Goal: Task Accomplishment & Management: Manage account settings

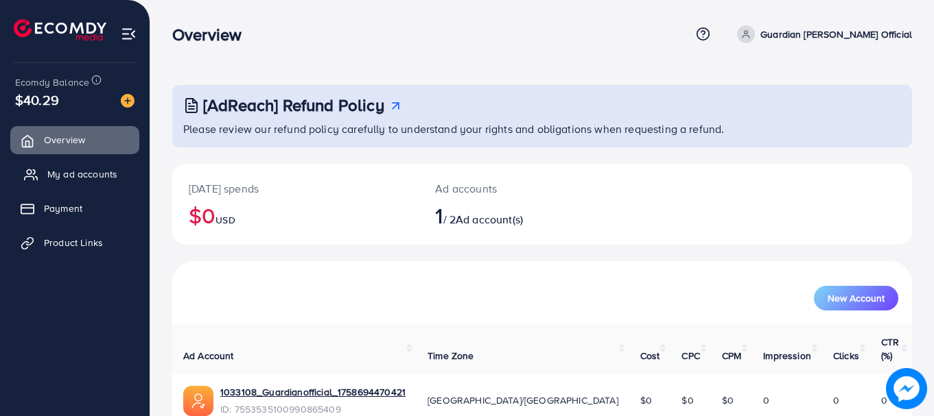
click at [89, 167] on link "My ad accounts" at bounding box center [74, 174] width 129 height 27
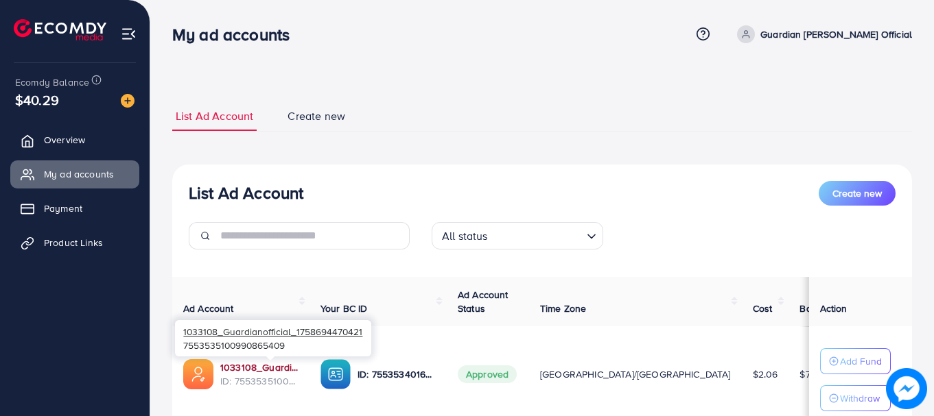
click at [287, 368] on link "1033108_Guardianofficial_1758694470421" at bounding box center [259, 368] width 78 height 14
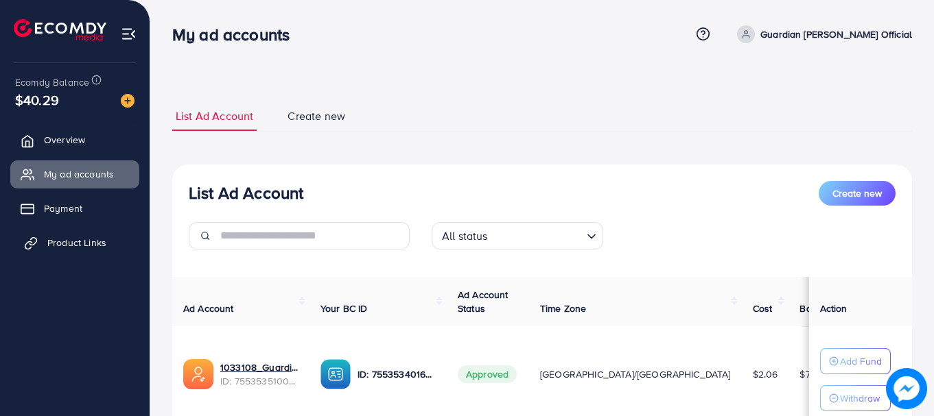
click at [92, 239] on span "Product Links" at bounding box center [76, 243] width 59 height 14
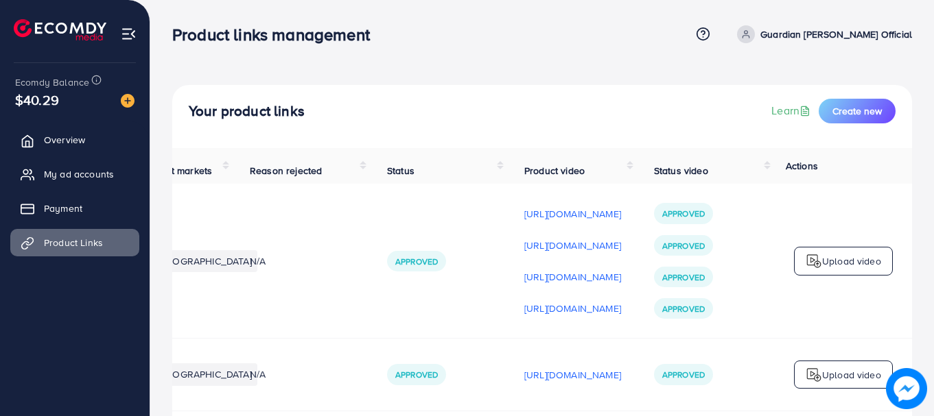
scroll to position [0, 347]
click at [551, 312] on p "[URL][DOMAIN_NAME]" at bounding box center [572, 309] width 97 height 16
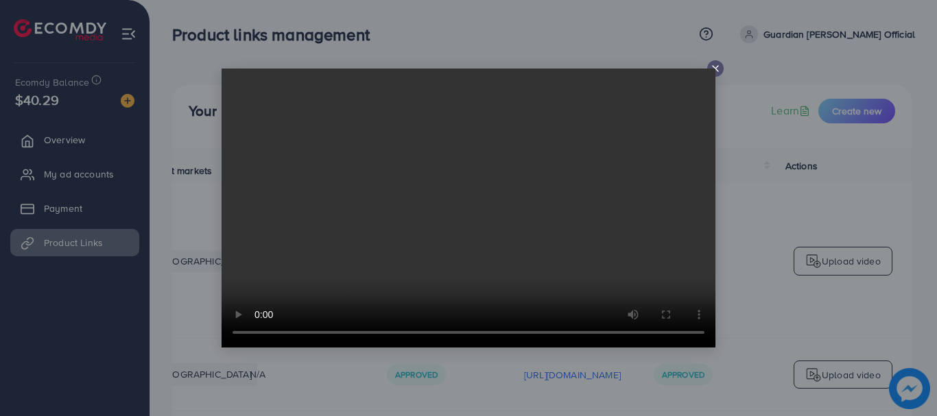
click at [775, 217] on div at bounding box center [468, 208] width 937 height 416
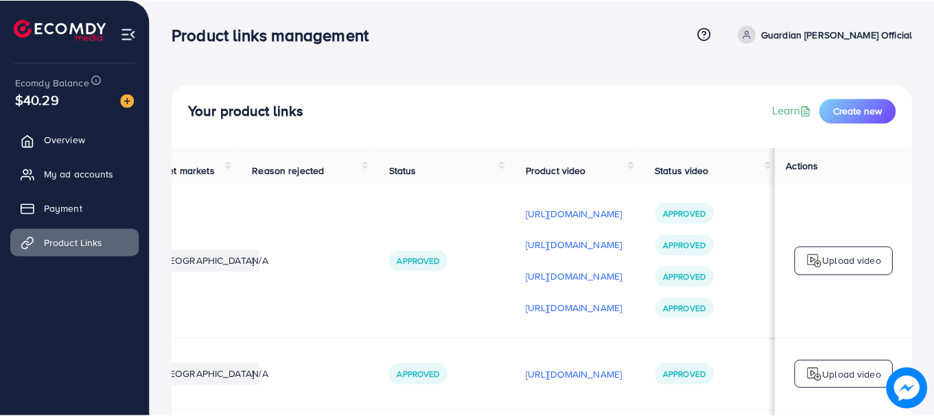
scroll to position [0, 344]
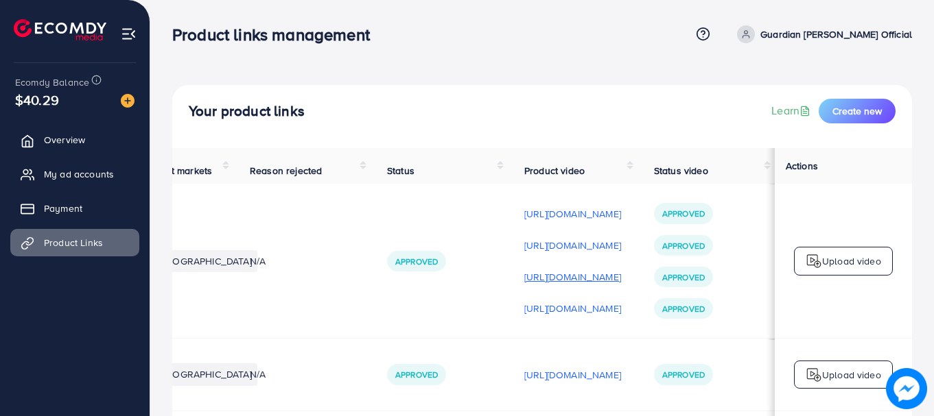
click at [542, 283] on p "[URL][DOMAIN_NAME]" at bounding box center [572, 277] width 97 height 16
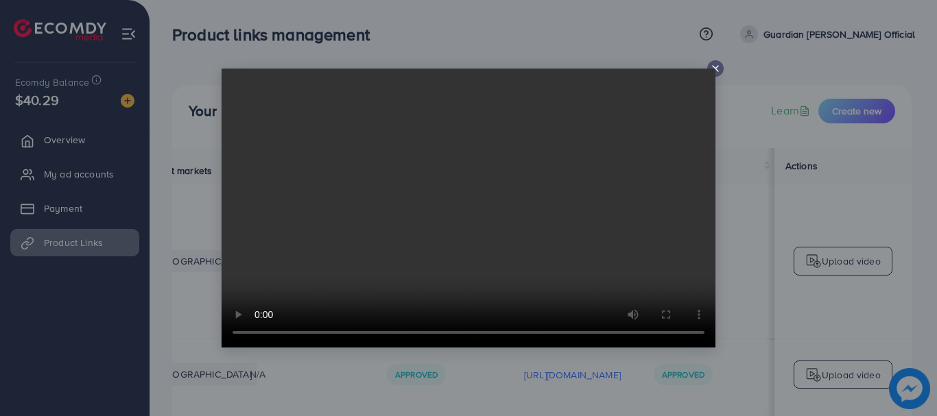
click at [757, 235] on div at bounding box center [468, 208] width 937 height 416
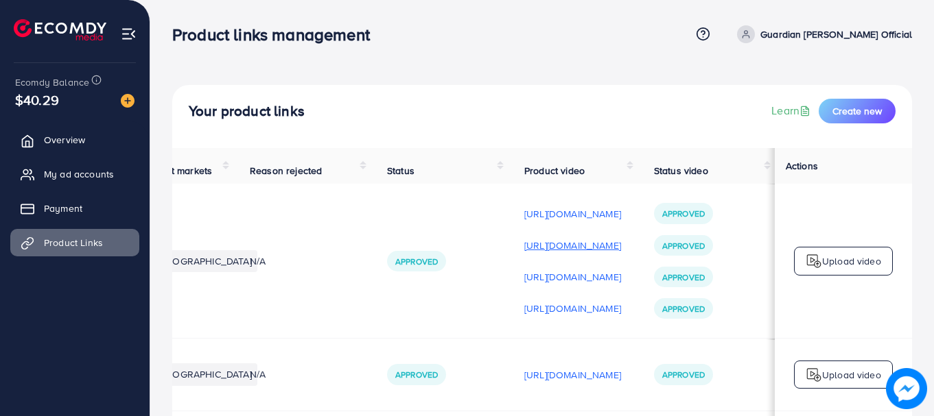
click at [597, 252] on p "[URL][DOMAIN_NAME]" at bounding box center [572, 245] width 97 height 16
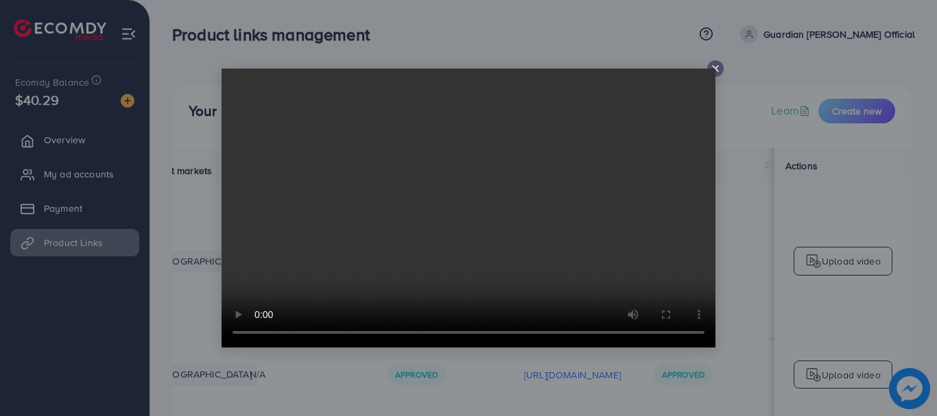
click at [742, 224] on div at bounding box center [468, 208] width 937 height 416
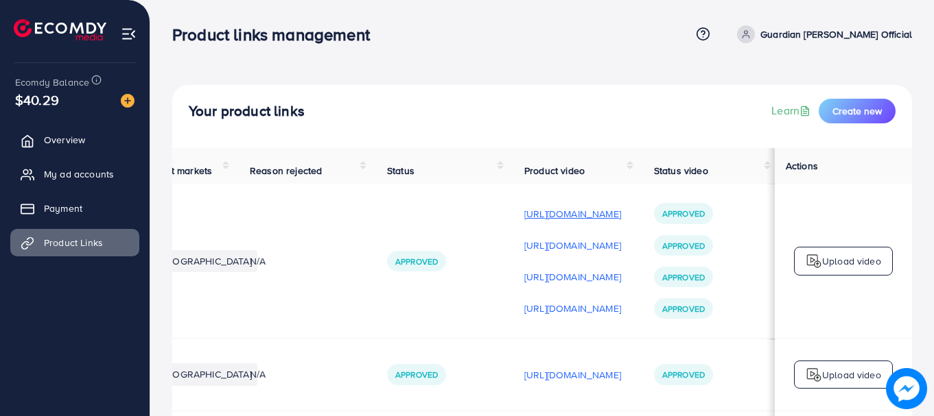
click at [563, 222] on p "[URL][DOMAIN_NAME]" at bounding box center [572, 214] width 97 height 16
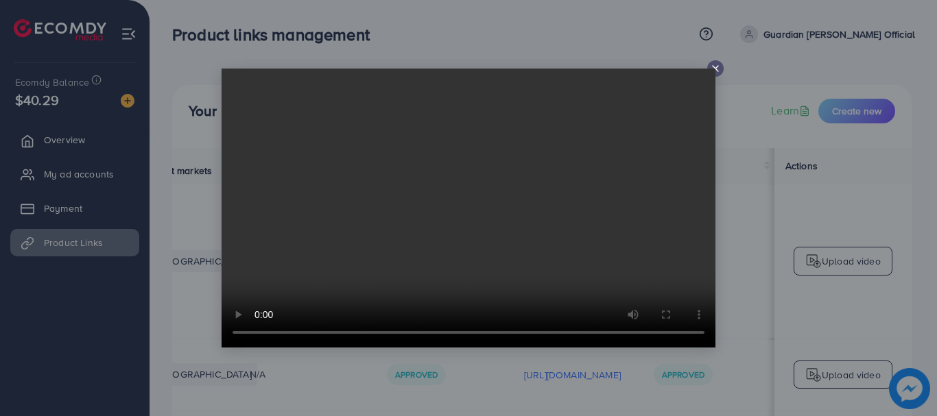
click at [744, 233] on div at bounding box center [468, 208] width 937 height 416
